Goal: Task Accomplishment & Management: Manage account settings

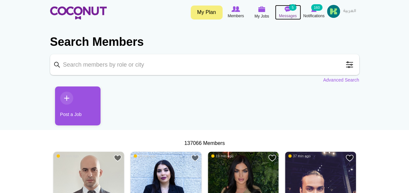
click at [288, 9] on img at bounding box center [288, 9] width 7 height 6
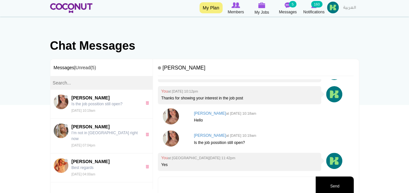
scroll to position [7, 0]
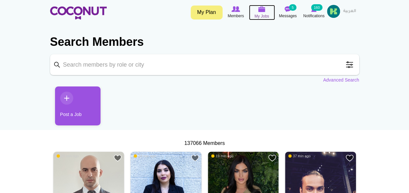
click at [263, 11] on img at bounding box center [262, 9] width 7 height 6
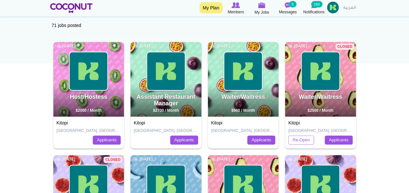
scroll to position [68, 0]
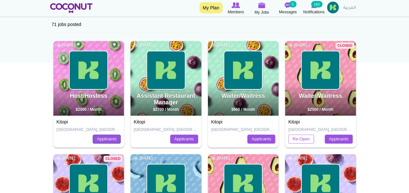
click at [108, 136] on link "Applicants" at bounding box center [107, 139] width 28 height 9
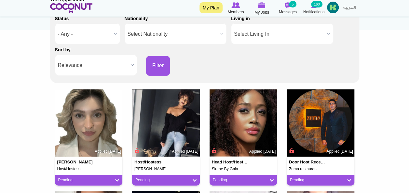
scroll to position [104, 0]
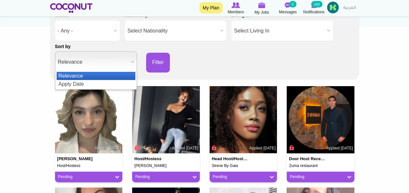
click at [131, 61] on b at bounding box center [132, 62] width 8 height 20
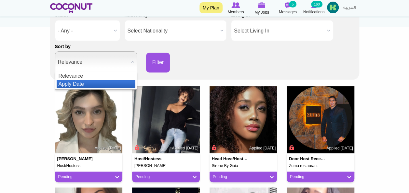
click at [112, 82] on li "Apply Date" at bounding box center [96, 84] width 79 height 8
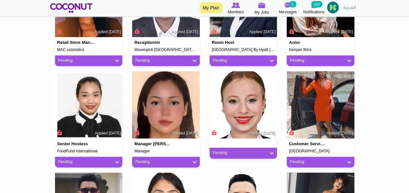
scroll to position [434, 0]
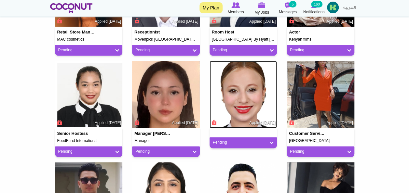
click at [242, 86] on img at bounding box center [244, 95] width 68 height 68
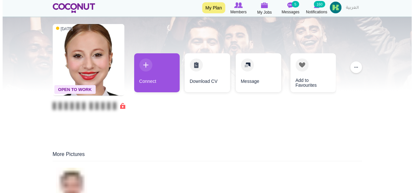
scroll to position [65, 0]
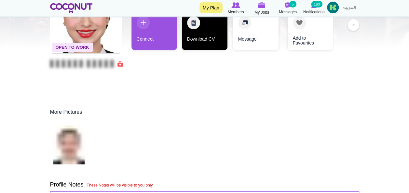
click at [198, 40] on link "Download CV" at bounding box center [205, 30] width 46 height 39
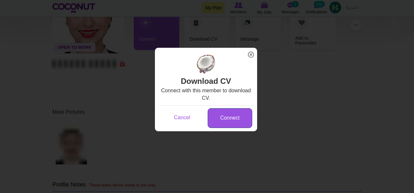
click at [224, 122] on link "Connect" at bounding box center [230, 118] width 45 height 20
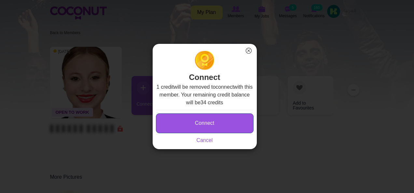
click at [216, 123] on button "Connect" at bounding box center [205, 124] width 98 height 20
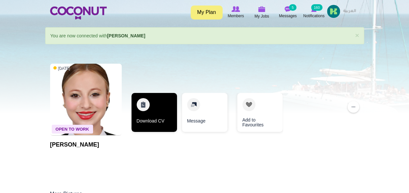
click at [142, 113] on link "Download CV" at bounding box center [155, 112] width 46 height 39
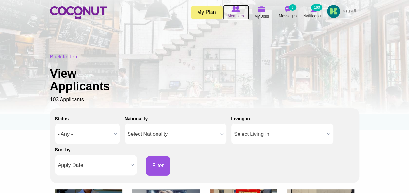
click at [238, 12] on img at bounding box center [236, 9] width 8 height 6
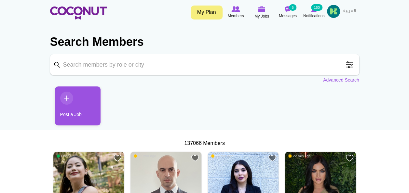
click at [109, 67] on input "Keyword" at bounding box center [204, 64] width 309 height 21
click at [351, 66] on span at bounding box center [349, 64] width 13 height 13
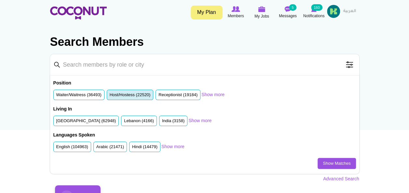
click at [124, 96] on label "Host/Hostess (22520)" at bounding box center [130, 95] width 41 height 6
click at [110, 96] on input "Host/Hostess (22520)" at bounding box center [110, 96] width 0 height 0
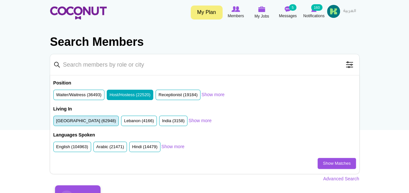
click at [90, 120] on label "United Arab Emirates (62948)" at bounding box center [86, 121] width 60 height 6
click at [56, 122] on input "United Arab Emirates (62948)" at bounding box center [56, 122] width 0 height 0
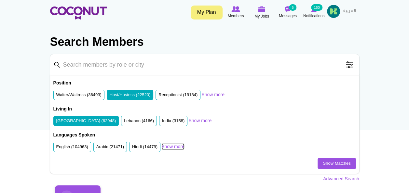
click at [167, 149] on link "Show more" at bounding box center [173, 147] width 23 height 7
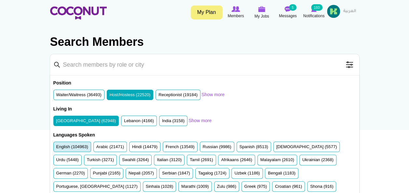
click at [75, 145] on label "English (104963)" at bounding box center [72, 147] width 32 height 6
click at [56, 149] on input "English (104963)" at bounding box center [56, 149] width 0 height 0
click at [157, 160] on label "Italian (3120)" at bounding box center [169, 160] width 25 height 6
click at [157, 162] on input "Italian (3120)" at bounding box center [157, 162] width 0 height 0
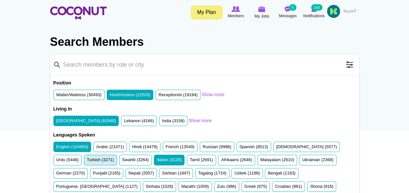
click at [87, 157] on label "Turkish (3271)" at bounding box center [100, 160] width 27 height 6
click at [87, 162] on input "Turkish (3271)" at bounding box center [87, 162] width 0 height 0
click at [235, 171] on label "Uzbek (1186)" at bounding box center [247, 174] width 25 height 6
click at [235, 175] on input "Uzbek (1186)" at bounding box center [235, 175] width 0 height 0
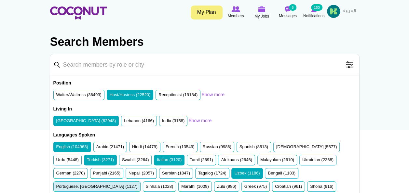
click at [138, 184] on label "Portuguese, Brazil (1127)" at bounding box center [96, 187] width 81 height 6
click at [56, 188] on input "Portuguese, Brazil (1127)" at bounding box center [56, 188] width 0 height 0
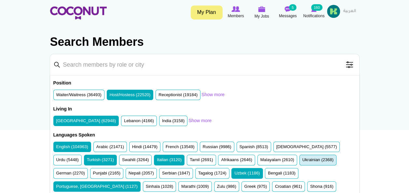
click at [303, 162] on label "Ukrainian (2368)" at bounding box center [318, 160] width 31 height 6
click at [303, 162] on input "Ukrainian (2368)" at bounding box center [303, 162] width 0 height 0
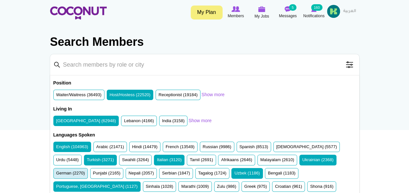
click at [85, 171] on label "German (2270)" at bounding box center [70, 174] width 29 height 6
click at [56, 175] on input "German (2270)" at bounding box center [56, 175] width 0 height 0
click at [242, 148] on label "Spanish (8513)" at bounding box center [254, 147] width 29 height 6
click at [240, 149] on input "Spanish (8513)" at bounding box center [240, 149] width 0 height 0
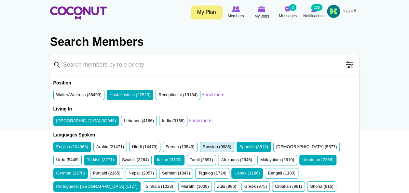
click at [218, 146] on label "Russian (9986)" at bounding box center [217, 147] width 29 height 6
click at [203, 149] on input "Russian (9986)" at bounding box center [203, 149] width 0 height 0
click at [178, 144] on label "French (13549)" at bounding box center [180, 147] width 29 height 6
click at [166, 149] on input "French (13549)" at bounding box center [166, 149] width 0 height 0
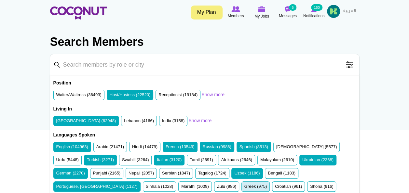
click at [245, 184] on label "Greek (975)" at bounding box center [256, 187] width 22 height 6
click at [245, 188] on input "Greek (975)" at bounding box center [245, 188] width 0 height 0
click at [275, 184] on label "Croatian (961)" at bounding box center [288, 187] width 27 height 6
click at [275, 188] on input "Croatian (961)" at bounding box center [275, 188] width 0 height 0
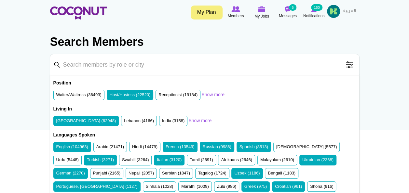
click at [162, 173] on label "Serbian (1847)" at bounding box center [176, 174] width 28 height 6
click at [162, 175] on input "Serbian (1847)" at bounding box center [162, 175] width 0 height 0
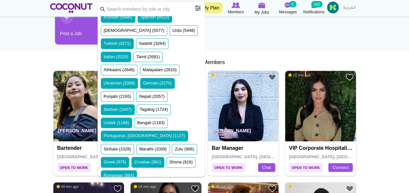
scroll to position [163, 0]
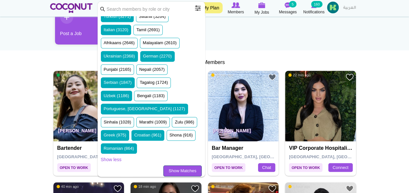
click at [175, 166] on link "Show Matches" at bounding box center [183, 171] width 38 height 11
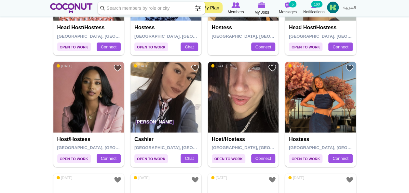
scroll to position [1003, 0]
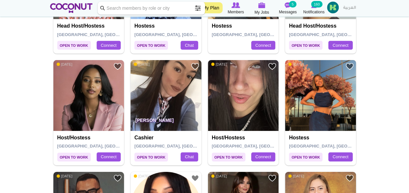
click at [321, 87] on img at bounding box center [320, 95] width 71 height 71
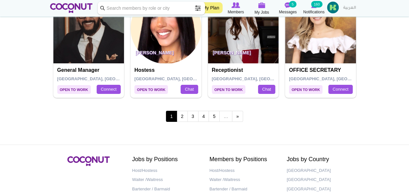
scroll to position [1166, 0]
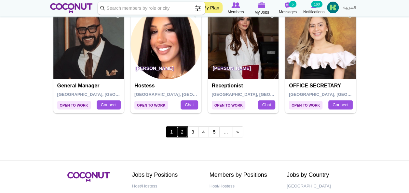
click at [186, 132] on link "2" at bounding box center [182, 132] width 11 height 11
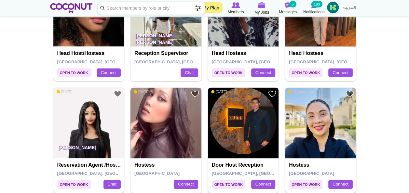
scroll to position [411, 0]
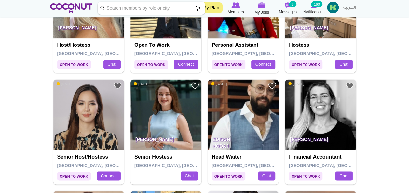
scroll to position [553, 0]
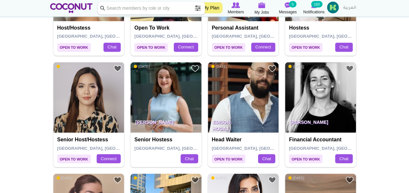
click at [100, 97] on img at bounding box center [88, 97] width 71 height 71
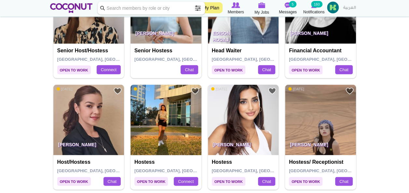
scroll to position [674, 0]
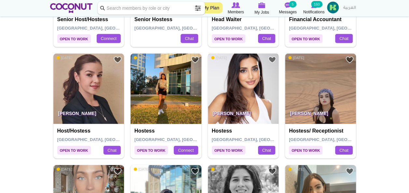
click at [246, 77] on img at bounding box center [243, 89] width 71 height 71
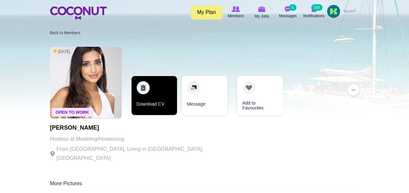
click at [144, 95] on link "Download CV" at bounding box center [155, 95] width 46 height 39
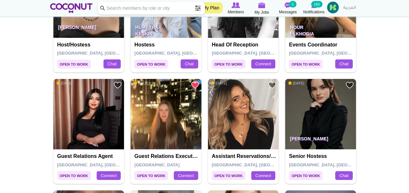
scroll to position [855, 0]
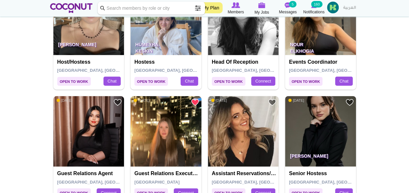
click at [310, 143] on img at bounding box center [320, 131] width 71 height 71
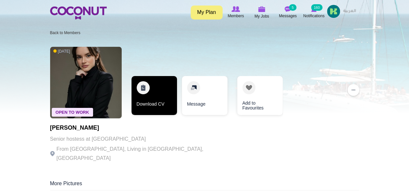
click at [152, 103] on link "Download CV" at bounding box center [155, 95] width 46 height 39
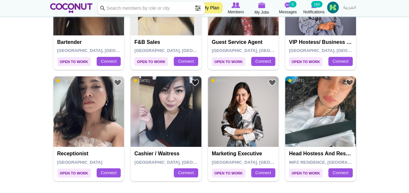
scroll to position [1140, 0]
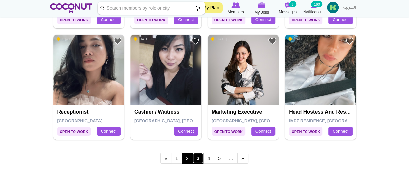
click at [196, 158] on link "3" at bounding box center [198, 158] width 11 height 11
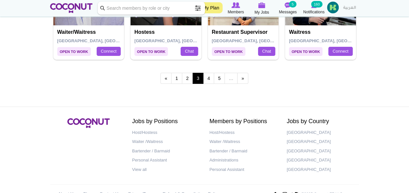
scroll to position [1222, 0]
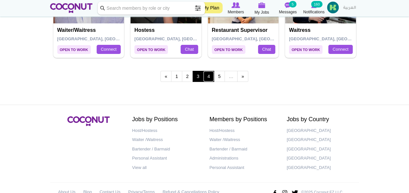
click at [212, 75] on link "4" at bounding box center [208, 76] width 11 height 11
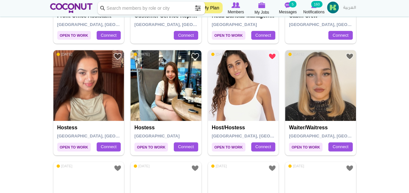
scroll to position [235, 0]
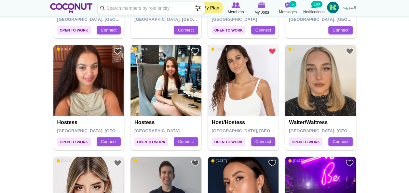
click at [238, 87] on img at bounding box center [243, 80] width 71 height 71
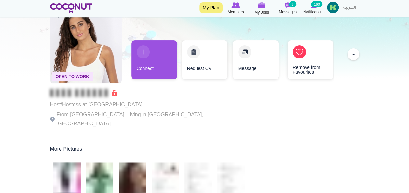
scroll to position [34, 0]
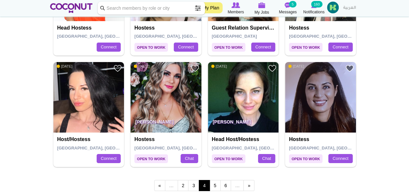
scroll to position [1135, 0]
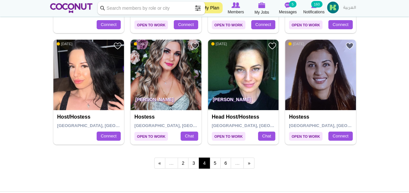
click at [75, 72] on img at bounding box center [88, 75] width 71 height 71
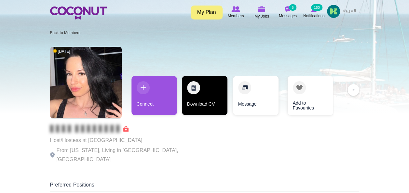
click at [197, 90] on link "Download CV" at bounding box center [205, 95] width 46 height 39
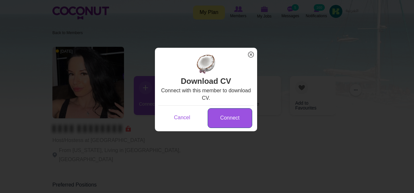
click at [218, 118] on link "Connect" at bounding box center [230, 118] width 45 height 20
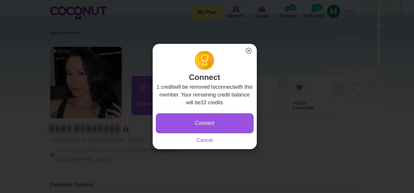
click at [207, 124] on button "Connect" at bounding box center [205, 124] width 98 height 20
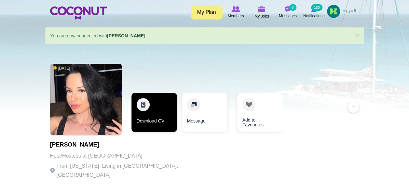
click at [154, 105] on link "Download CV" at bounding box center [155, 112] width 46 height 39
